Goal: Information Seeking & Learning: Compare options

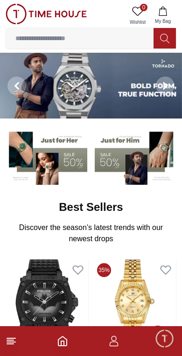
click at [16, 337] on icon at bounding box center [11, 341] width 11 height 11
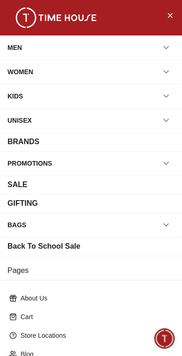
click at [97, 143] on div "BRANDS" at bounding box center [90, 141] width 167 height 11
click at [85, 140] on div "BRANDS" at bounding box center [90, 141] width 167 height 11
click at [84, 144] on div "BRANDS" at bounding box center [90, 141] width 167 height 11
click at [56, 146] on div "BRANDS" at bounding box center [90, 141] width 167 height 11
click at [41, 142] on div "BRANDS" at bounding box center [90, 141] width 167 height 11
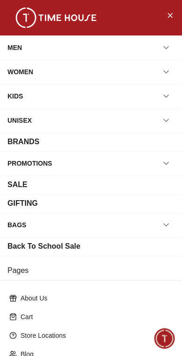
click at [39, 139] on div "BRANDS" at bounding box center [23, 141] width 32 height 11
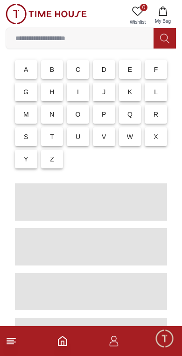
click at [44, 141] on div "T" at bounding box center [52, 136] width 22 height 19
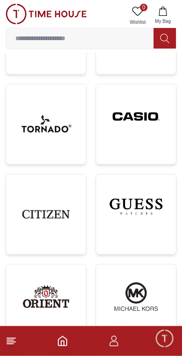
scroll to position [413, 0]
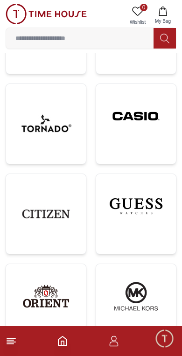
click at [139, 129] on img at bounding box center [136, 116] width 65 height 49
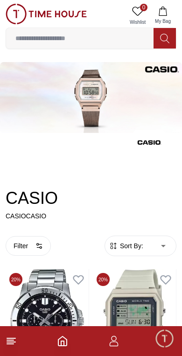
click at [142, 242] on span "Sort By:" at bounding box center [130, 245] width 25 height 9
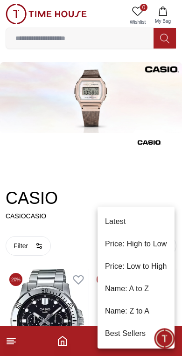
click at [153, 271] on li "Price: Low to High" at bounding box center [136, 266] width 77 height 22
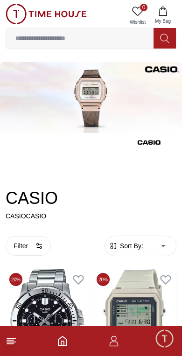
type input "*"
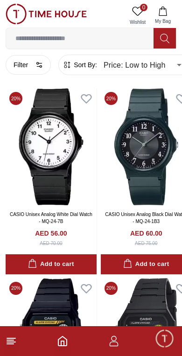
scroll to position [184, 0]
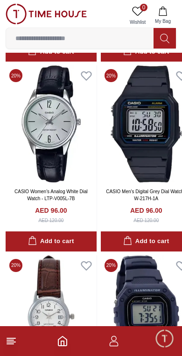
scroll to position [1529, 0]
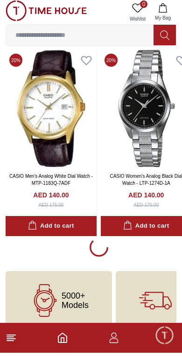
scroll to position [7614, 0]
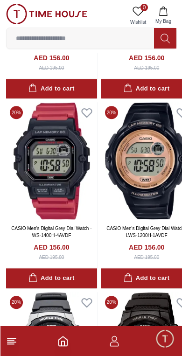
scroll to position [10605, 0]
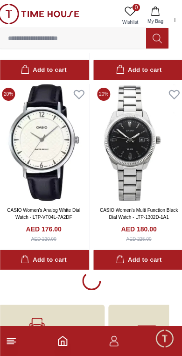
scroll to position [15176, 7]
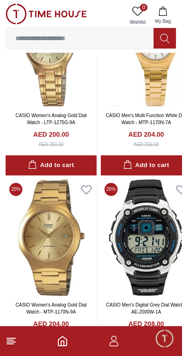
scroll to position [18980, 0]
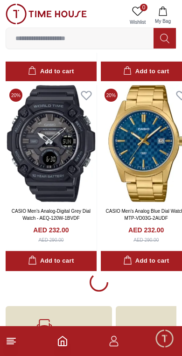
scroll to position [22768, 0]
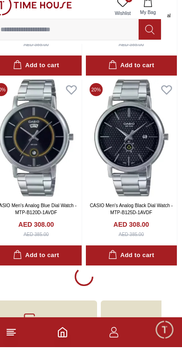
scroll to position [26556, 15]
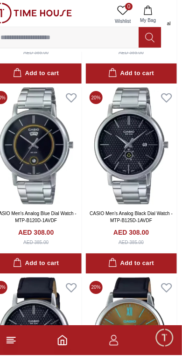
scroll to position [26554, 15]
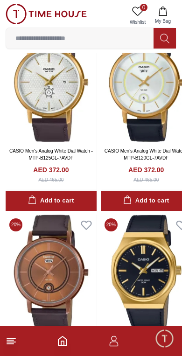
scroll to position [30344, 0]
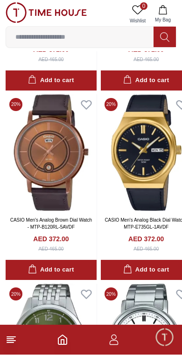
scroll to position [30345, 0]
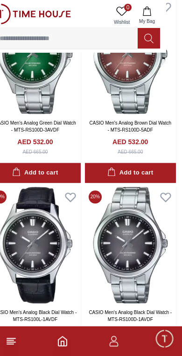
scroll to position [33289, 16]
